Goal: Task Accomplishment & Management: Manage account settings

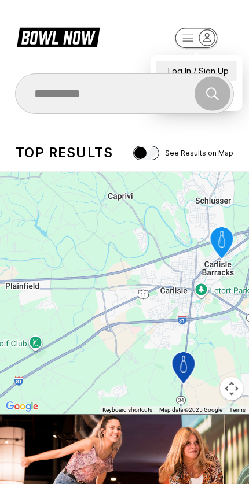
click at [211, 61] on div "Log In / Sign Up" at bounding box center [196, 71] width 80 height 20
select select "**"
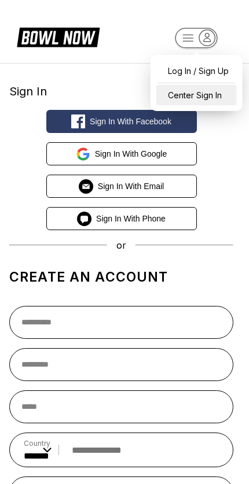
click at [211, 96] on div "Center Sign In" at bounding box center [196, 95] width 80 height 20
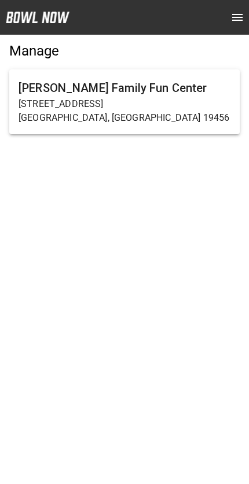
click at [186, 86] on h6 "[PERSON_NAME] Family Fun Center" at bounding box center [125, 88] width 212 height 19
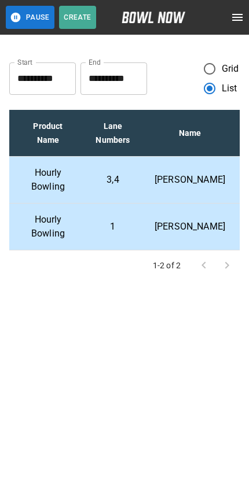
scroll to position [0, 257]
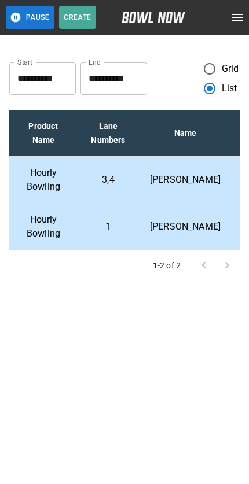
click at [197, 182] on td "[PERSON_NAME]" at bounding box center [185, 179] width 89 height 47
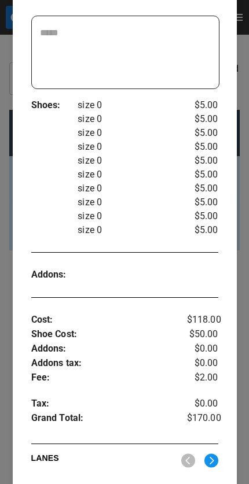
scroll to position [318, 0]
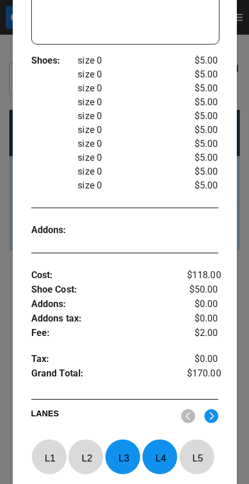
click at [248, 127] on div at bounding box center [124, 242] width 249 height 484
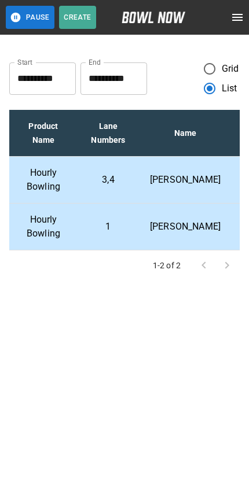
click at [242, 115] on div "**********" at bounding box center [124, 160] width 249 height 257
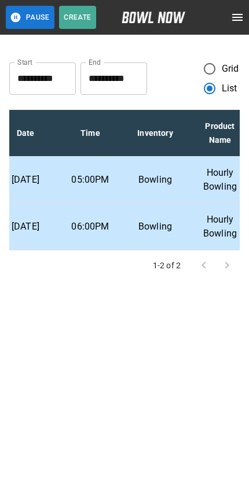
scroll to position [0, 77]
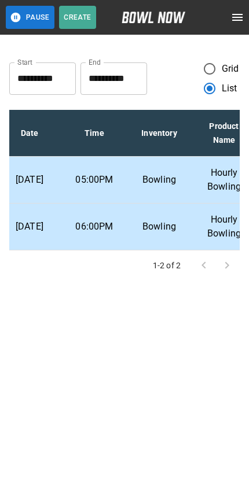
click at [168, 234] on p "Bowling" at bounding box center [159, 227] width 46 height 14
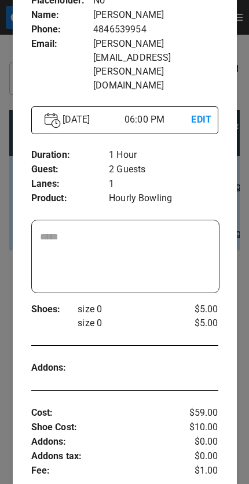
scroll to position [234, 0]
